Goal: Task Accomplishment & Management: Complete application form

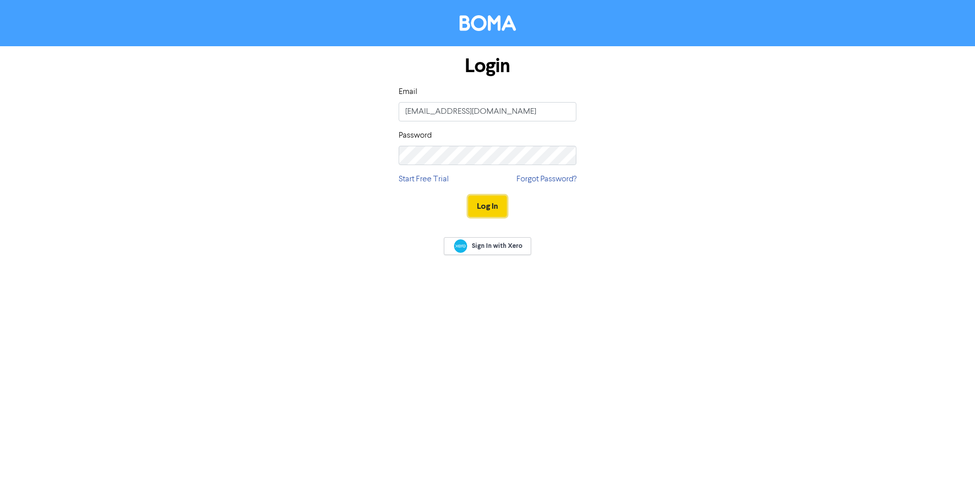
click at [484, 199] on button "Log In" at bounding box center [487, 205] width 39 height 21
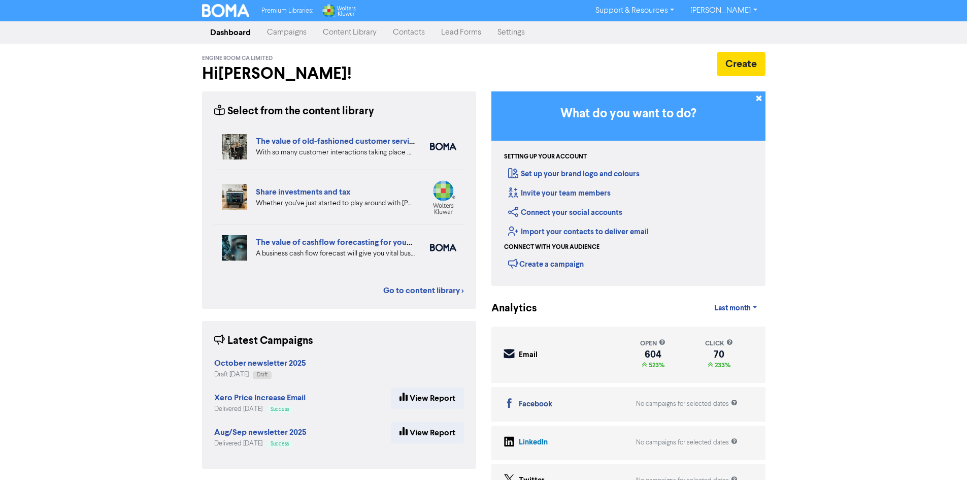
click at [401, 34] on link "Contacts" at bounding box center [409, 32] width 48 height 20
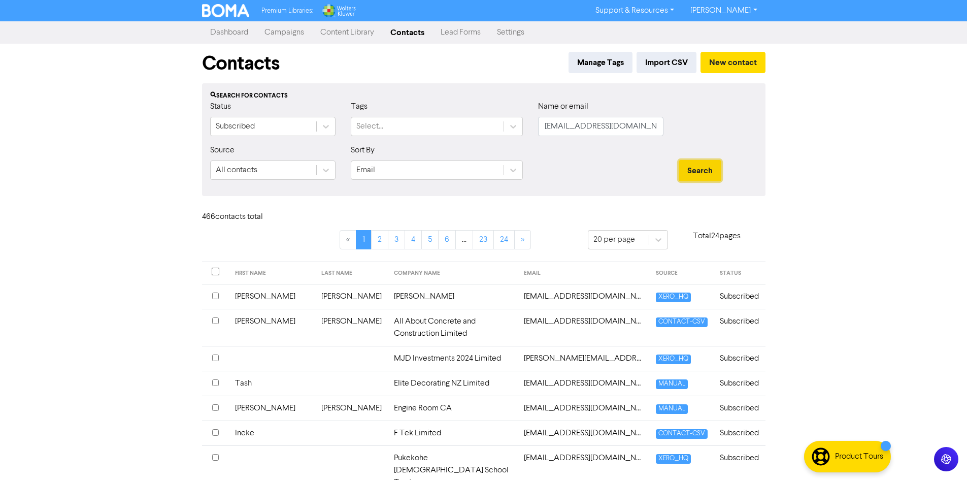
click at [700, 162] on button "Search" at bounding box center [700, 170] width 43 height 21
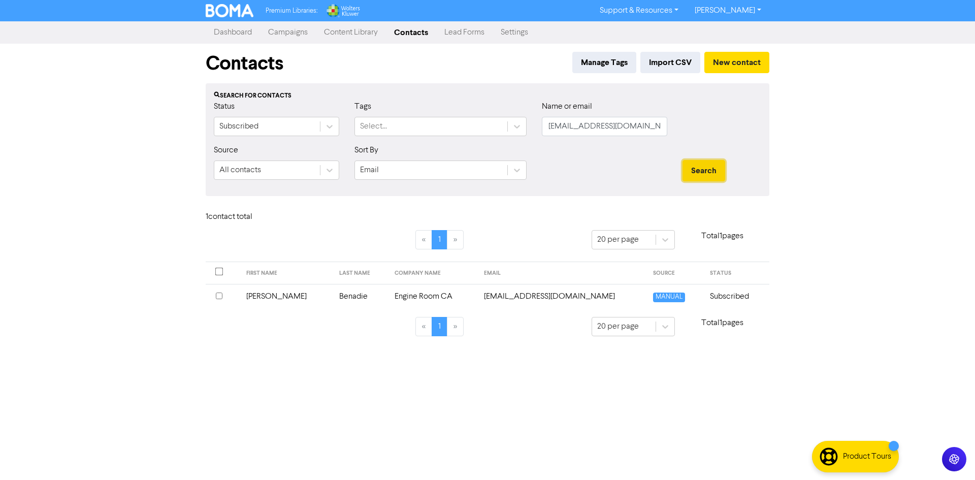
click at [688, 171] on button "Search" at bounding box center [703, 170] width 43 height 21
click at [375, 123] on div "Select..." at bounding box center [373, 126] width 27 height 12
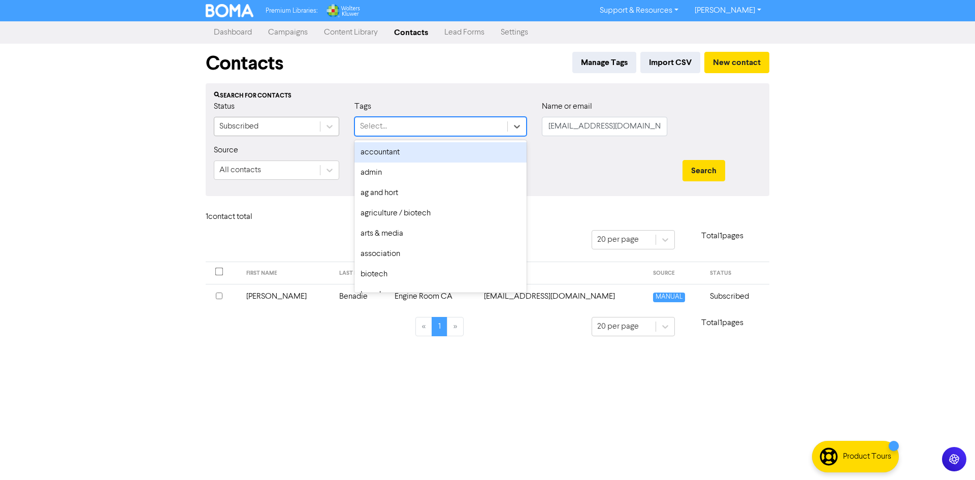
click at [292, 123] on div "Subscribed" at bounding box center [267, 126] width 106 height 18
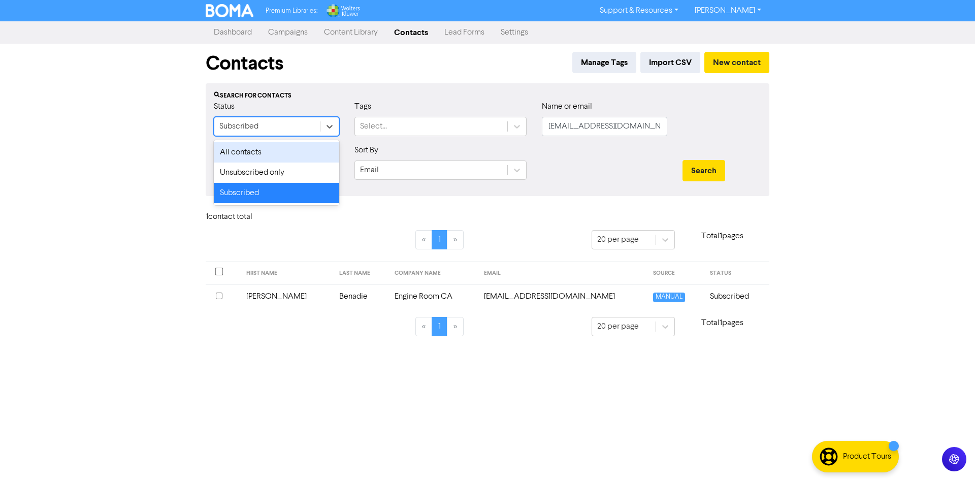
click at [496, 181] on div "Sort By Email" at bounding box center [440, 166] width 187 height 44
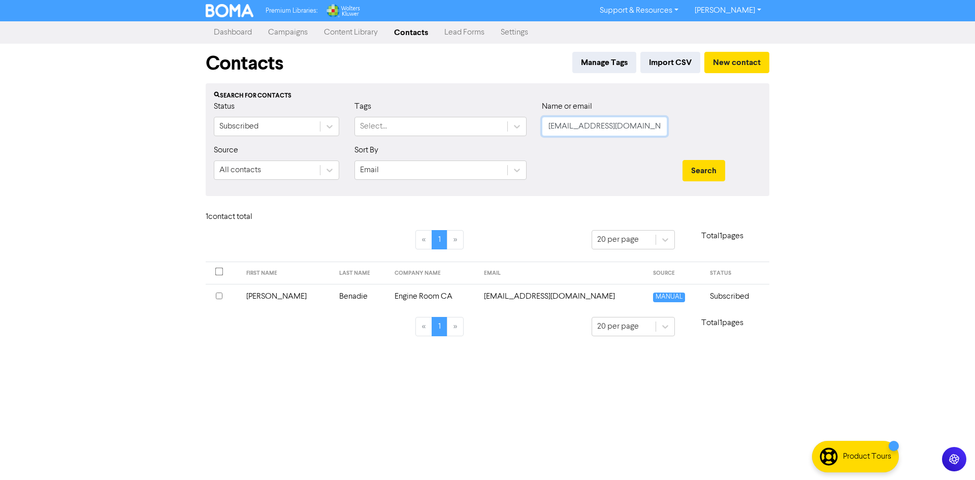
drag, startPoint x: 607, startPoint y: 126, endPoint x: 437, endPoint y: 150, distance: 172.3
click at [437, 150] on form "Status Subscribed Tags Select... Name or email [EMAIL_ADDRESS][DOMAIN_NAME] Sou…" at bounding box center [487, 143] width 547 height 87
drag, startPoint x: 619, startPoint y: 126, endPoint x: 465, endPoint y: 145, distance: 154.9
click at [465, 145] on form "Status Subscribed Tags Select... Name or email [DOMAIN_NAME] Source All contact…" at bounding box center [487, 143] width 547 height 87
type input "mezz"
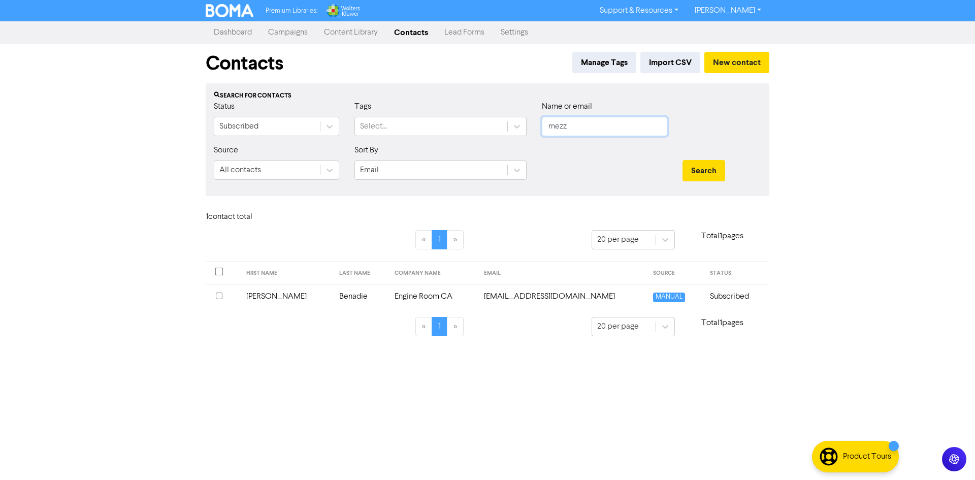
click at [682, 160] on button "Search" at bounding box center [703, 170] width 43 height 21
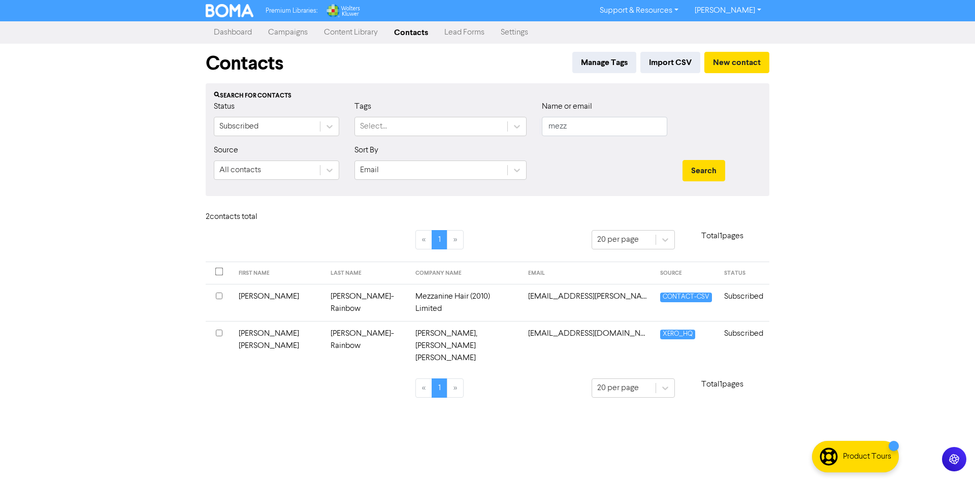
click at [607, 321] on td "[EMAIL_ADDRESS][DOMAIN_NAME]" at bounding box center [588, 345] width 132 height 49
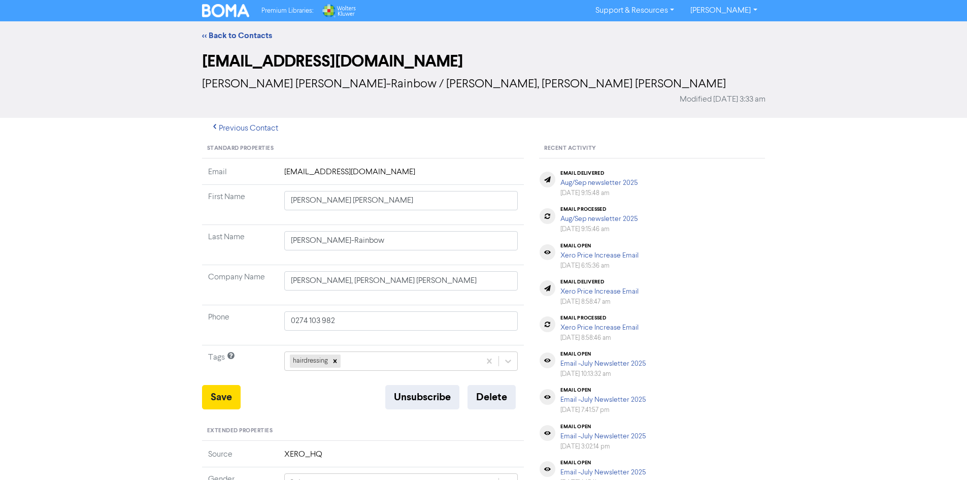
click at [367, 166] on td "[EMAIL_ADDRESS][DOMAIN_NAME]" at bounding box center [401, 175] width 246 height 19
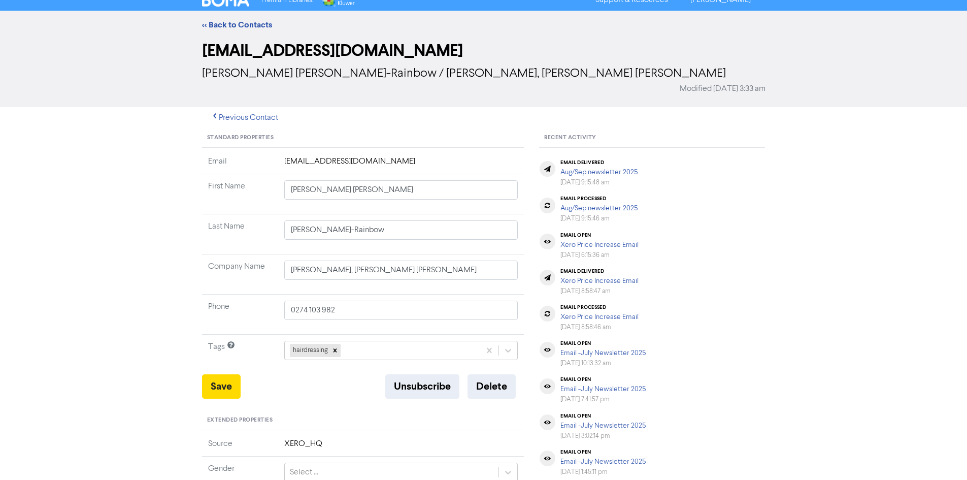
scroll to position [8, 0]
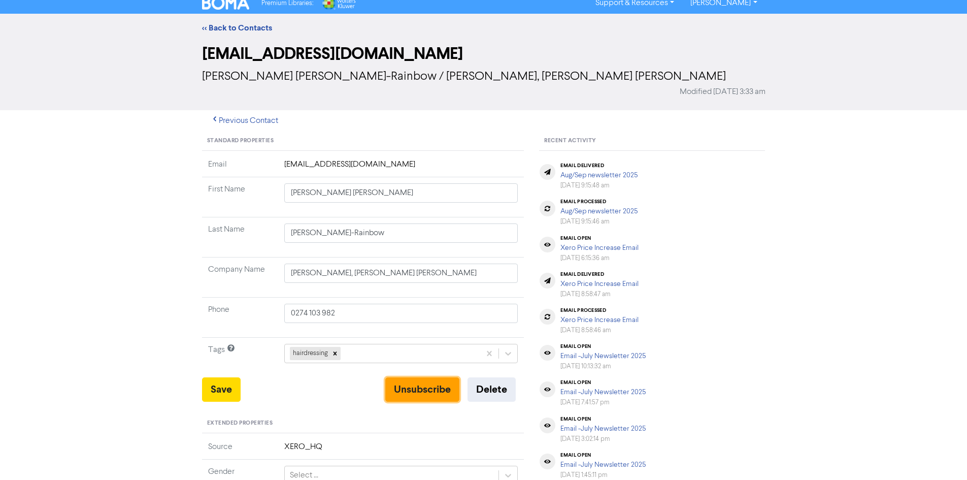
click at [437, 377] on button "Unsubscribe" at bounding box center [422, 389] width 74 height 24
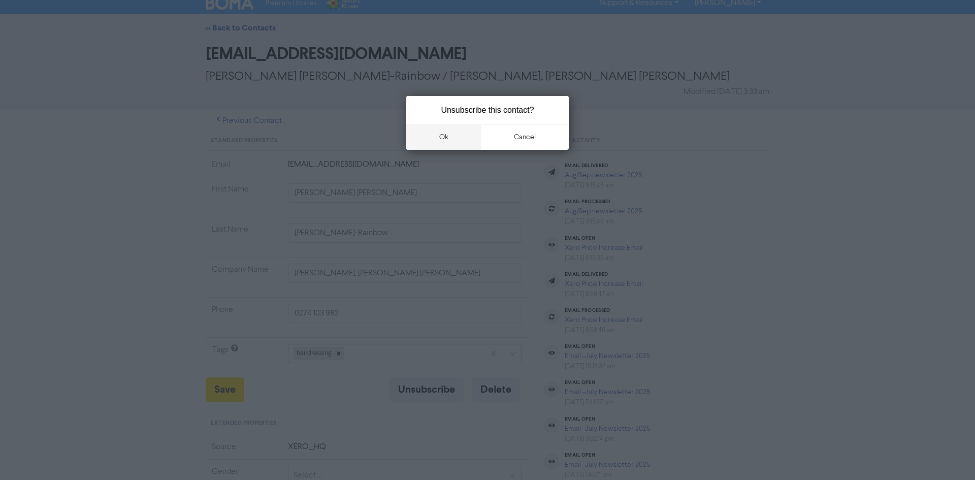
click at [431, 137] on button "ok" at bounding box center [443, 136] width 75 height 25
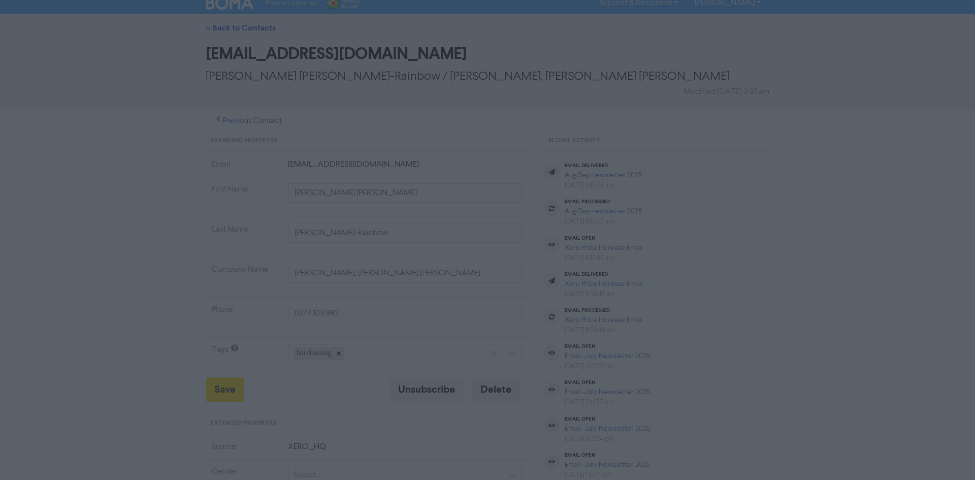
type input "[STREET_ADDRESS]"
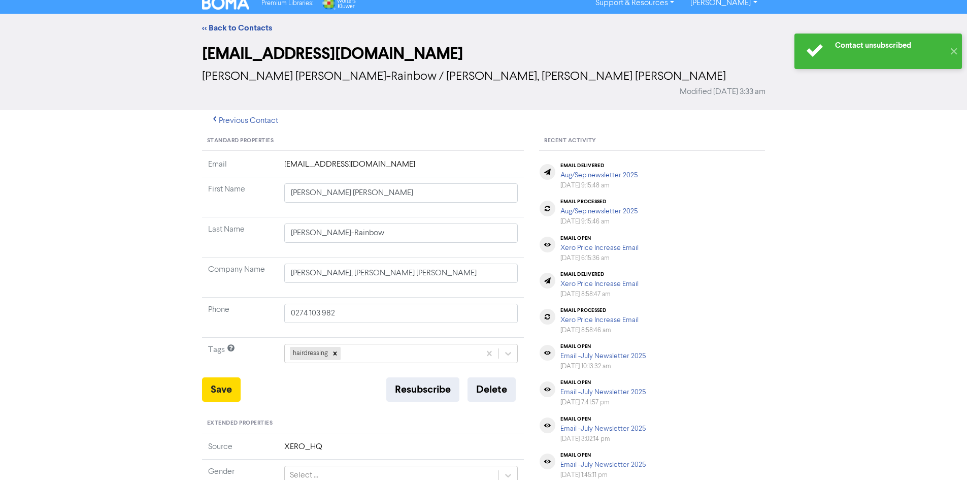
type input "[STREET_ADDRESS]"
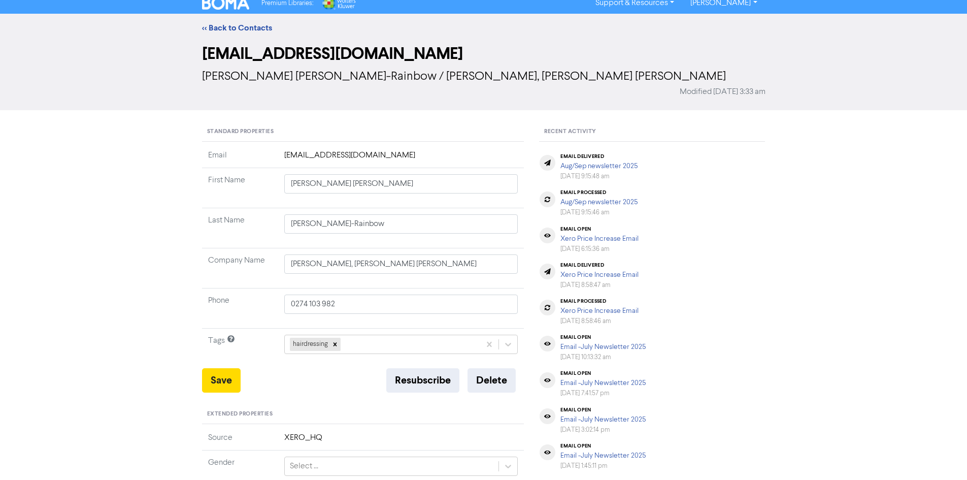
click at [352, 149] on td "[EMAIL_ADDRESS][DOMAIN_NAME]" at bounding box center [401, 158] width 246 height 19
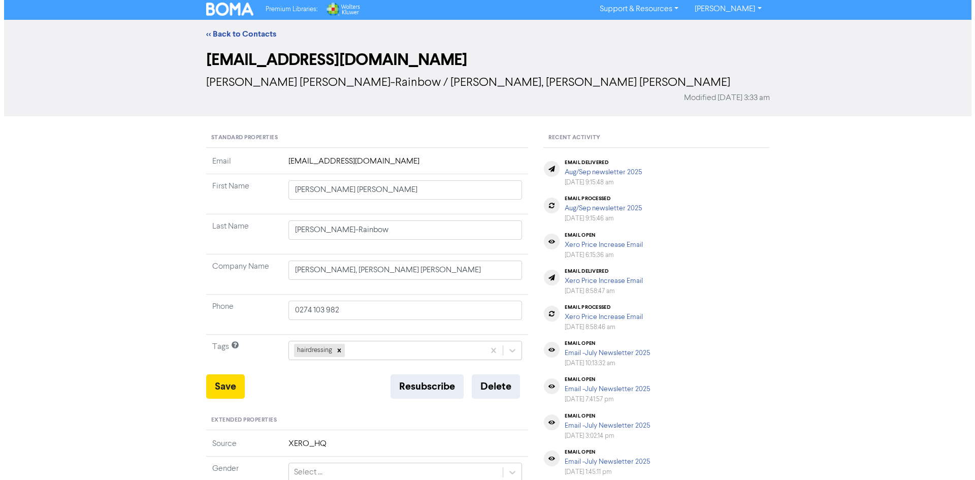
scroll to position [0, 0]
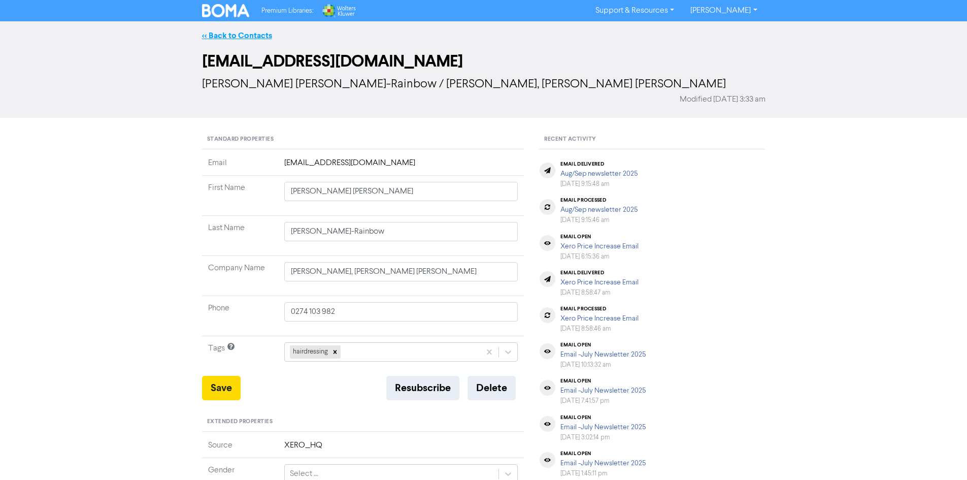
click at [240, 37] on link "<< Back to Contacts" at bounding box center [237, 35] width 70 height 10
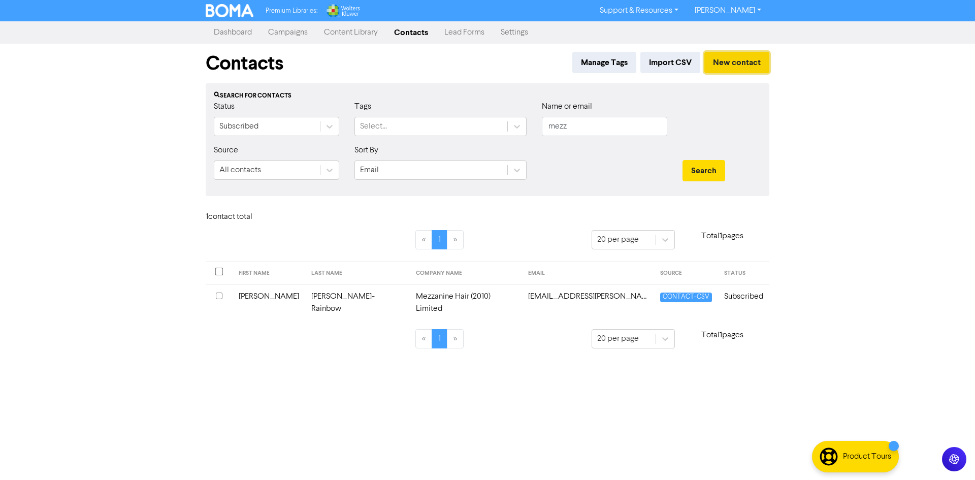
click at [753, 52] on button "New contact" at bounding box center [736, 62] width 65 height 21
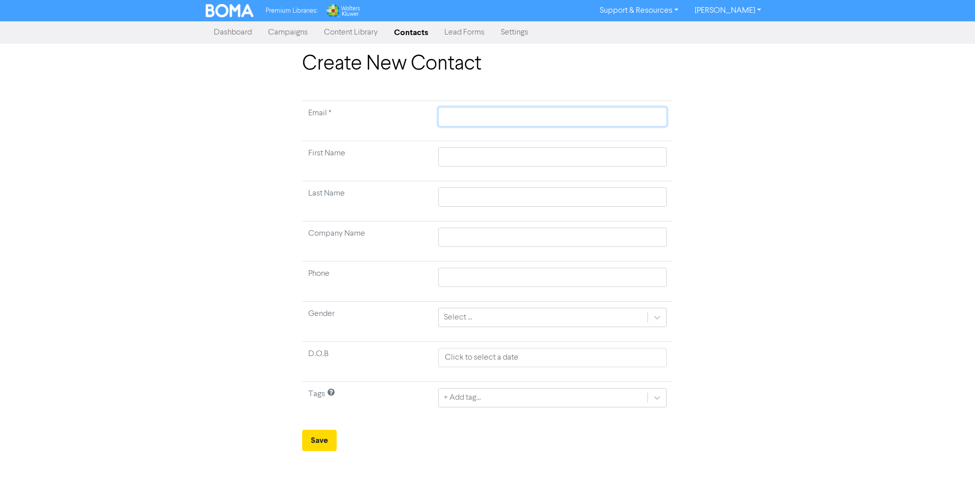
paste input "mailto:[EMAIL_ADDRESS][DOMAIN_NAME]"
type input "mailto:[EMAIL_ADDRESS][DOMAIN_NAME]"
drag, startPoint x: 468, startPoint y: 116, endPoint x: 425, endPoint y: 123, distance: 44.1
click at [427, 123] on tr "Email * mailto:[EMAIL_ADDRESS][DOMAIN_NAME]" at bounding box center [487, 121] width 371 height 40
type input "[EMAIL_ADDRESS][DOMAIN_NAME]"
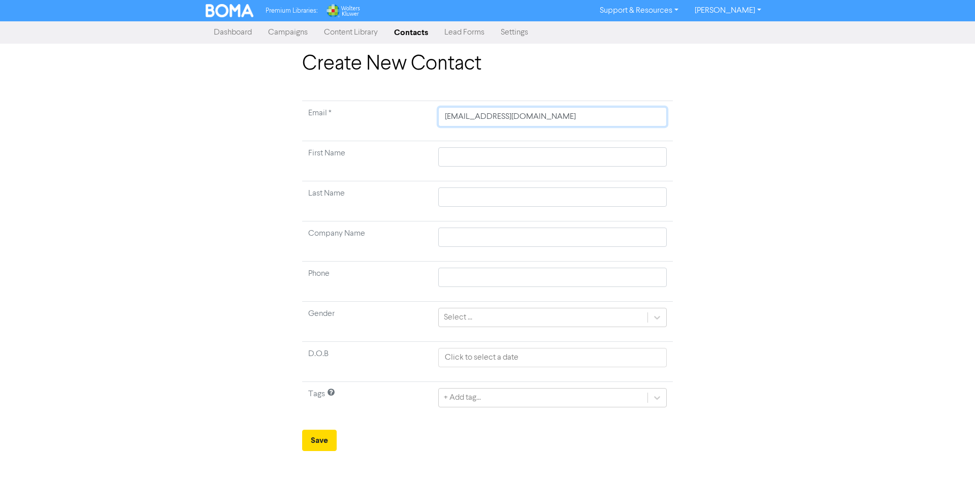
type input "[EMAIL_ADDRESS][DOMAIN_NAME]"
click at [461, 154] on input "text" at bounding box center [552, 156] width 228 height 19
type input "C"
type input "Ca"
type input "Car"
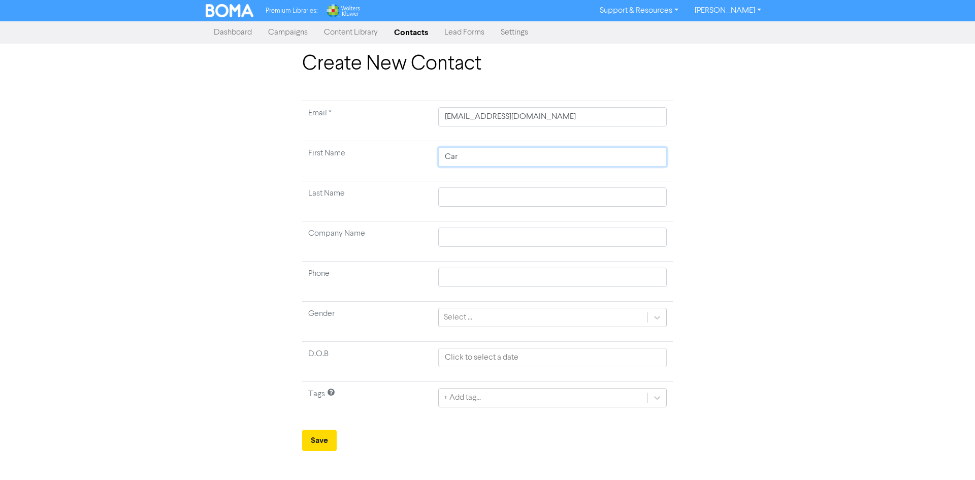
type input "[PERSON_NAME]"
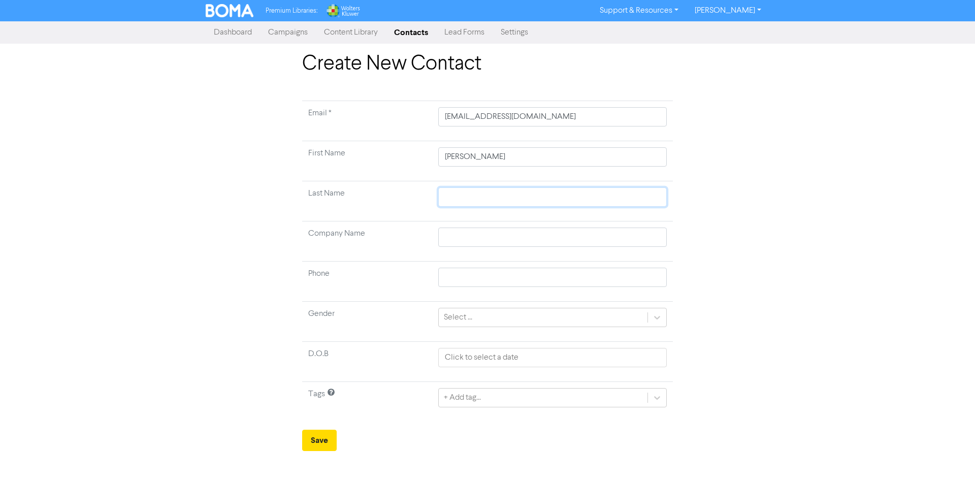
type input "R"
type input "Ra"
type input "Rai"
type input "Rain"
type input "Rainb"
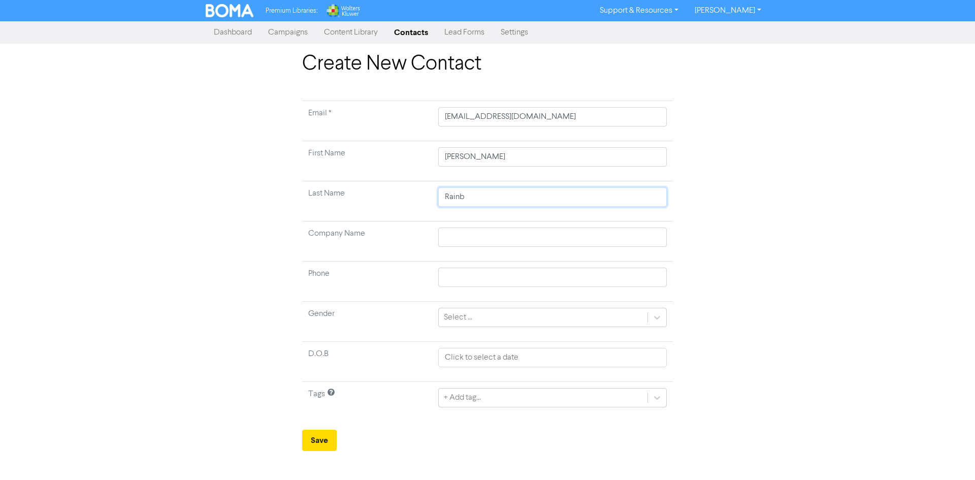
type input "Rainbo"
type input "Rainbow"
click at [476, 239] on input "text" at bounding box center [552, 236] width 228 height 19
type input "M"
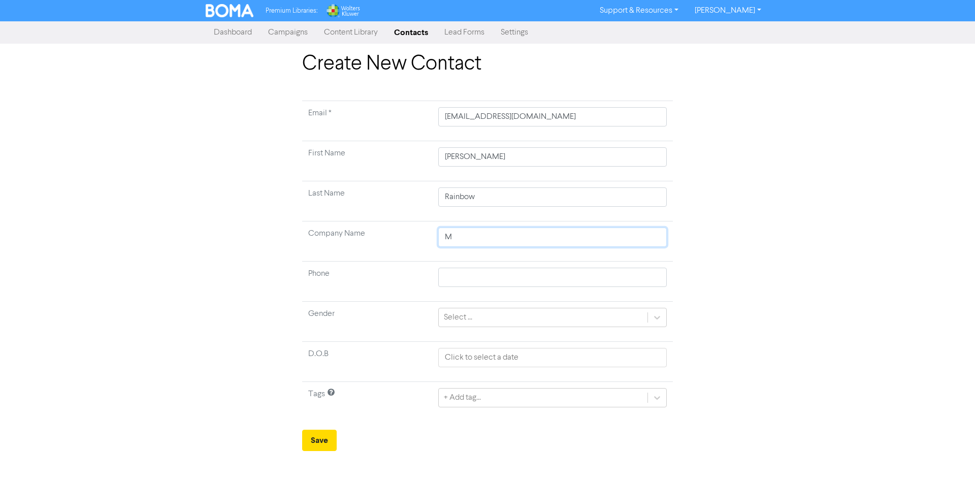
type input "Me"
type input "Mez"
type input "Mezz"
type input "Mezza"
type input "Mezzan"
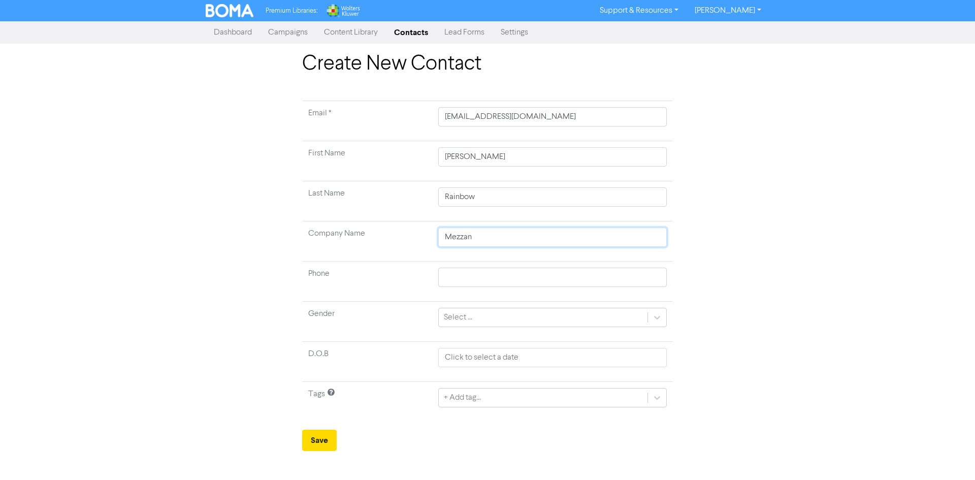
type input "Mezza"
type input "Mezz"
type input "Mez"
type input "Me"
type input "M"
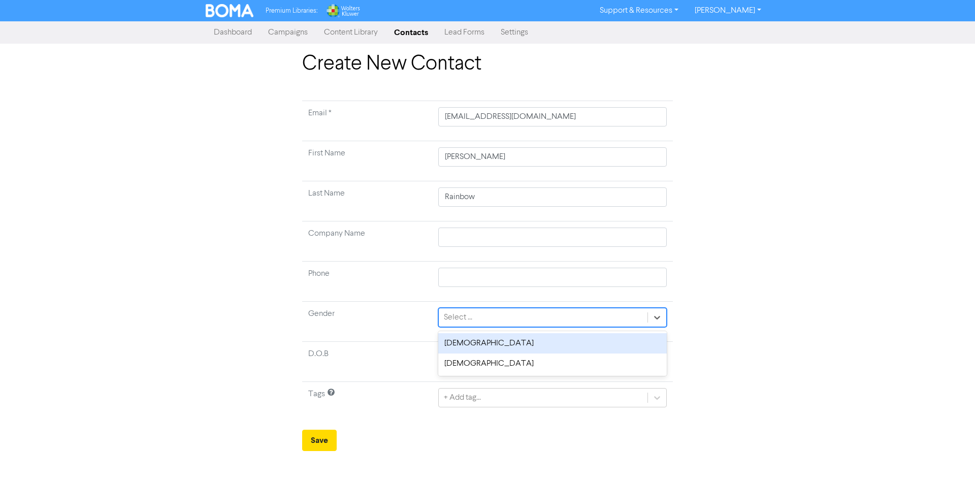
click at [465, 316] on div "Select ..." at bounding box center [458, 317] width 28 height 12
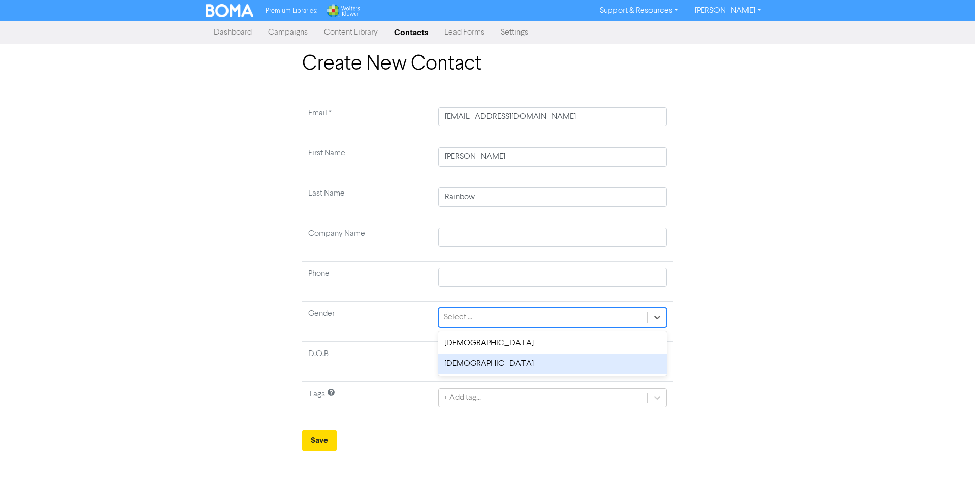
click at [460, 368] on div "[DEMOGRAPHIC_DATA]" at bounding box center [552, 363] width 228 height 20
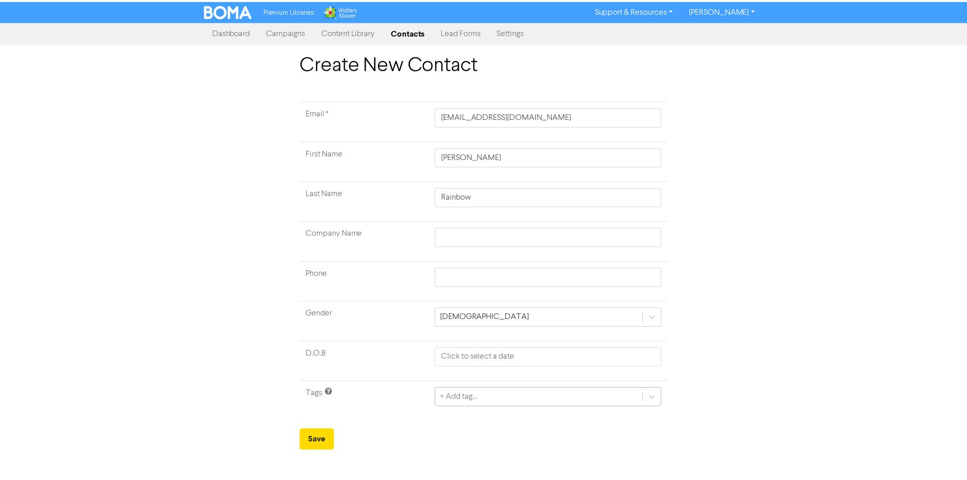
scroll to position [84, 0]
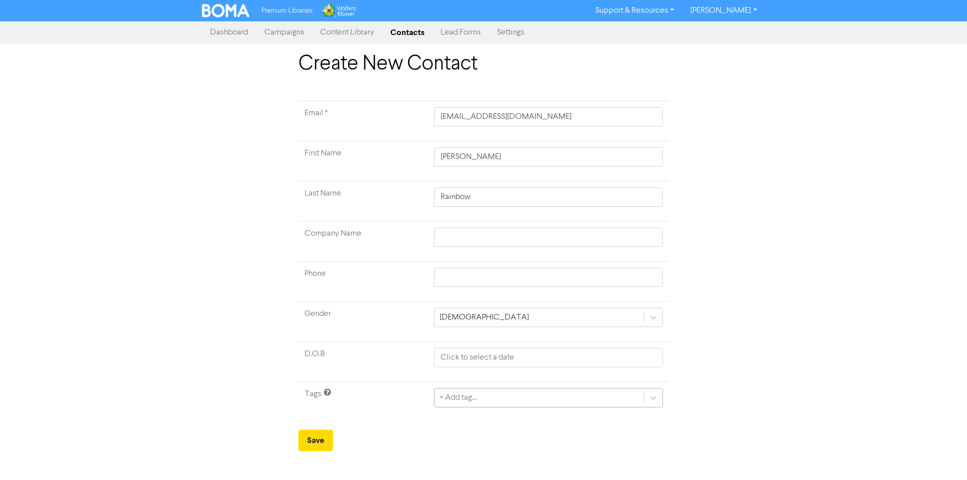
click at [487, 400] on div "+ Add tag..." at bounding box center [548, 397] width 228 height 19
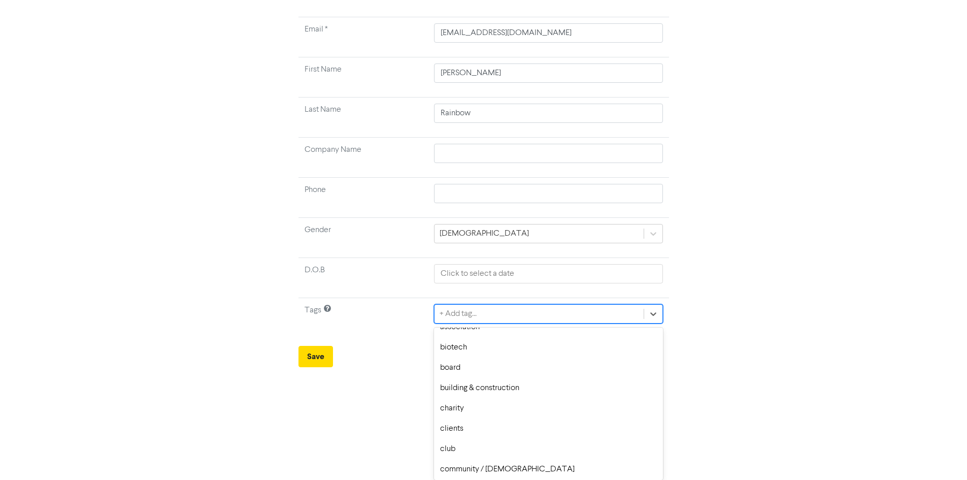
scroll to position [122, 0]
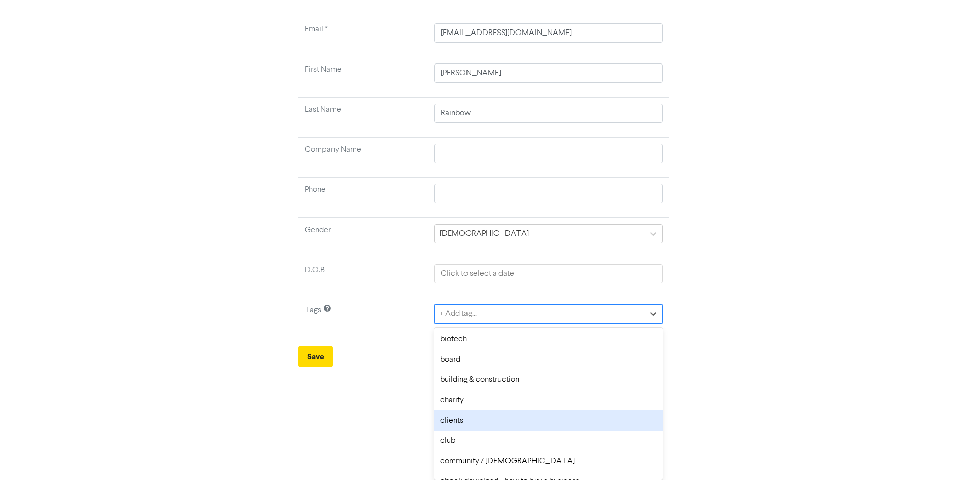
click at [452, 419] on div "clients" at bounding box center [548, 420] width 228 height 20
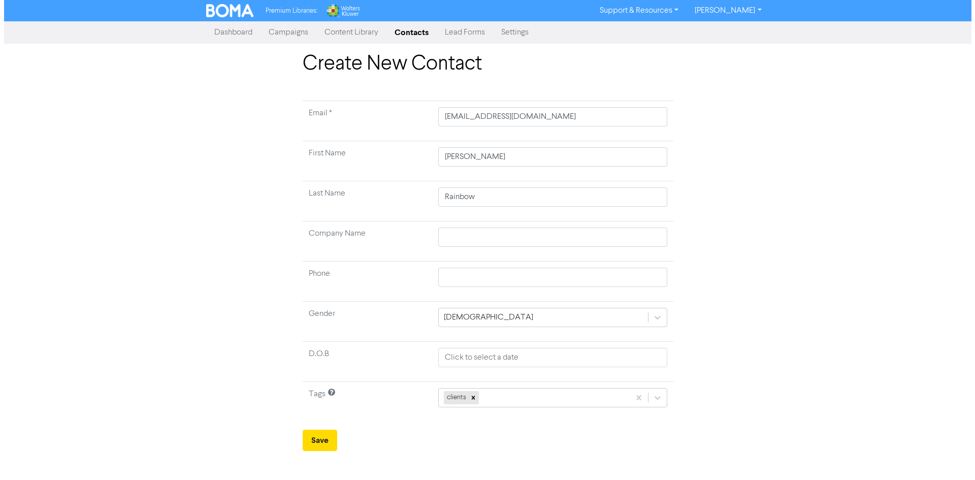
scroll to position [0, 0]
click at [318, 444] on button "Save" at bounding box center [319, 439] width 35 height 21
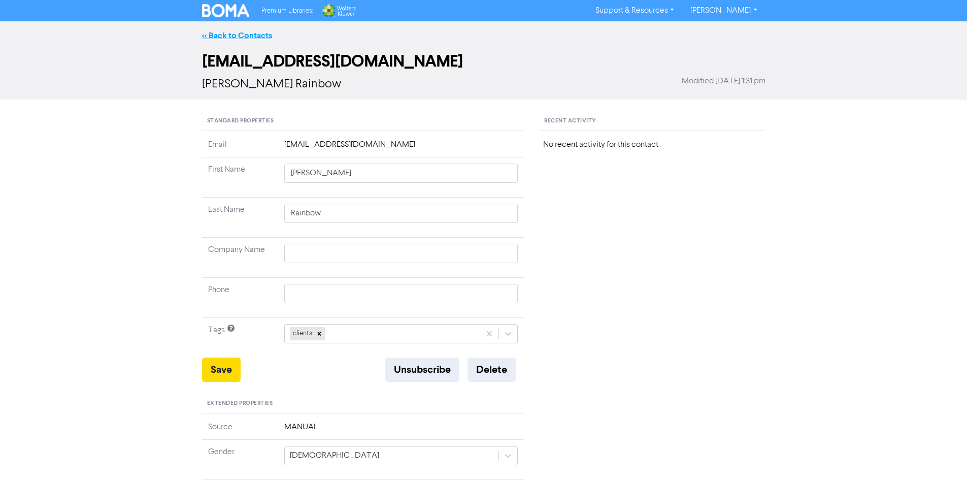
click at [232, 35] on link "<< Back to Contacts" at bounding box center [237, 35] width 70 height 10
